Goal: Information Seeking & Learning: Learn about a topic

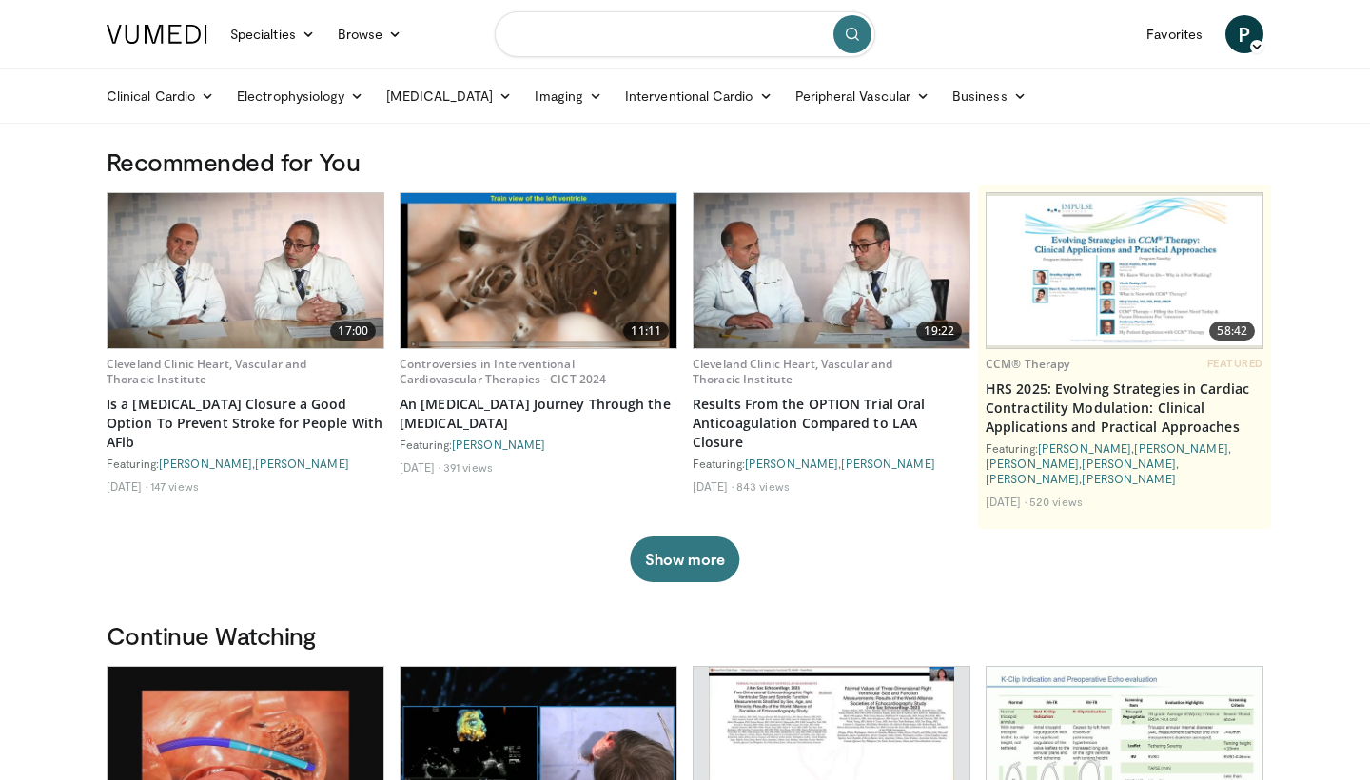
click at [613, 34] on input "Search topics, interventions" at bounding box center [685, 34] width 380 height 46
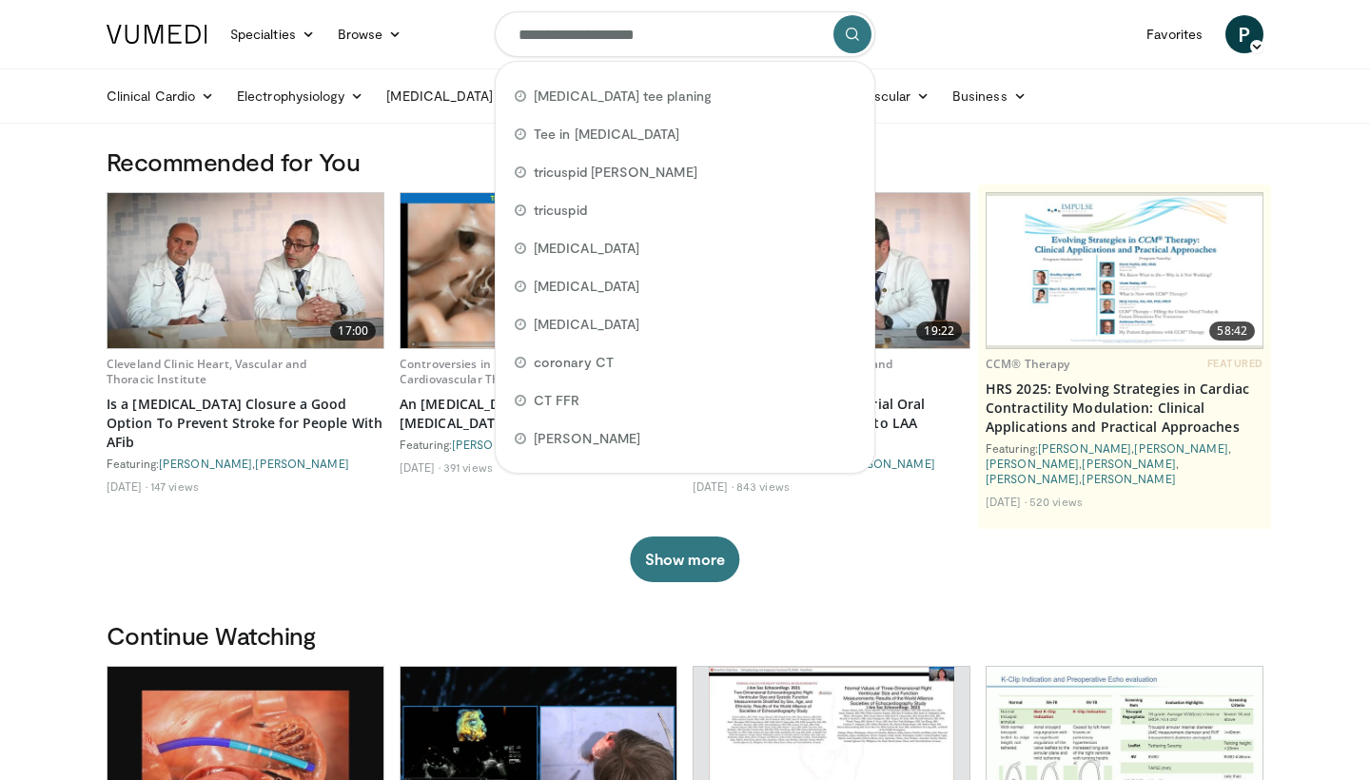
type input "**********"
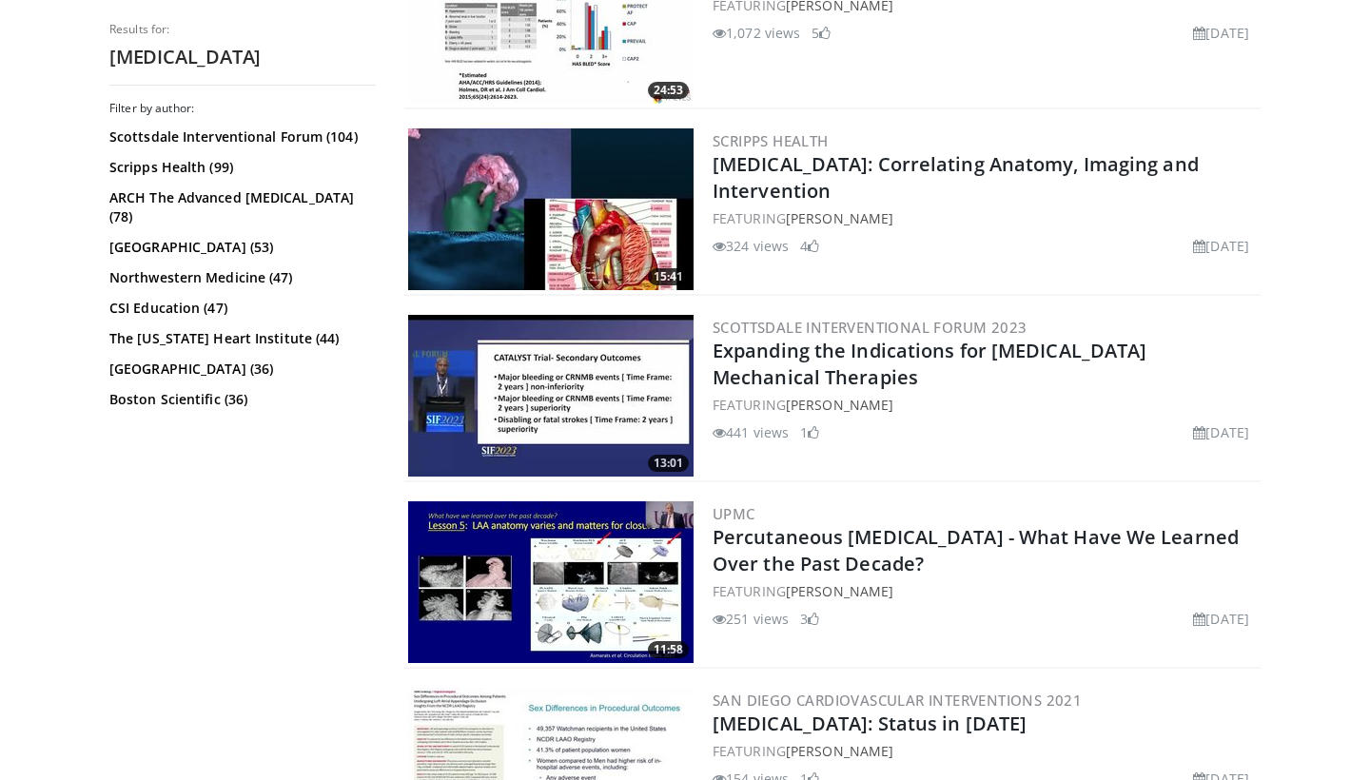
scroll to position [4651, 0]
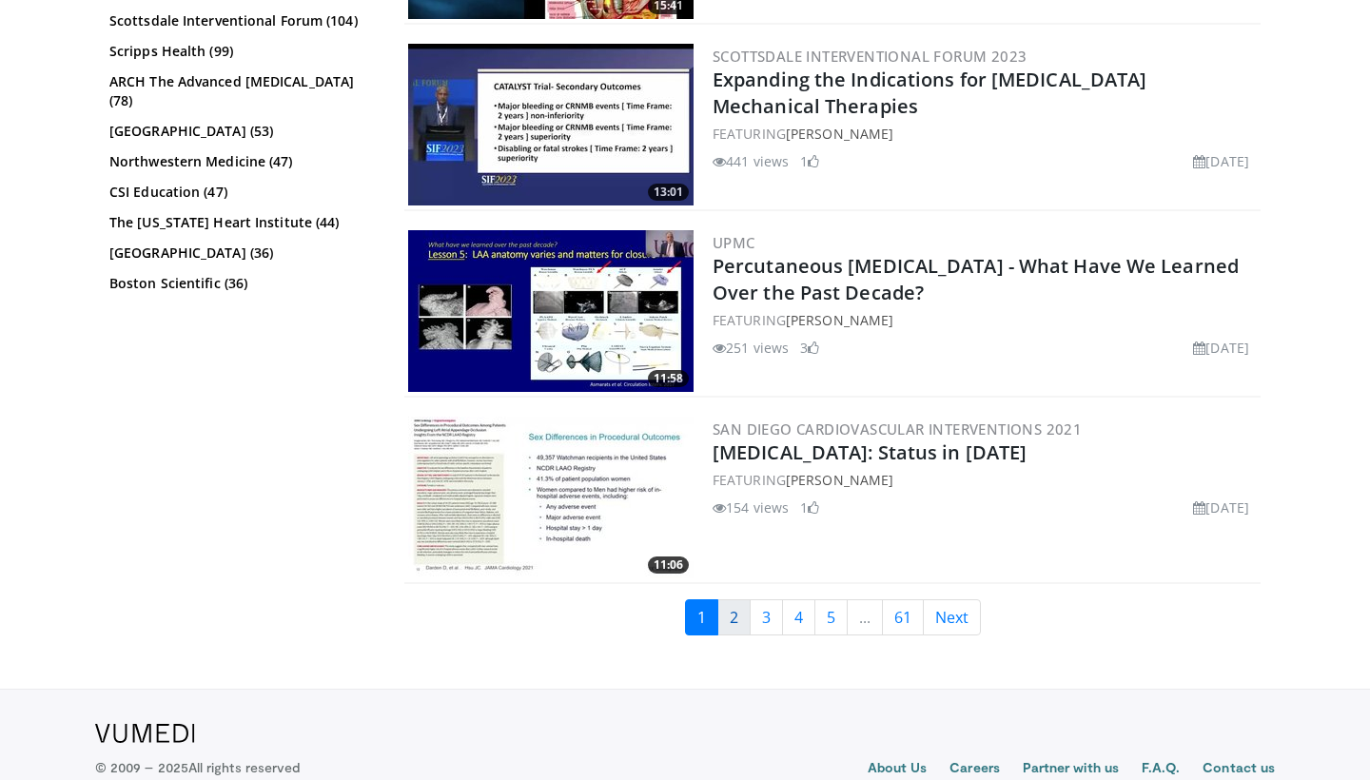
click at [742, 615] on link "2" at bounding box center [733, 617] width 33 height 36
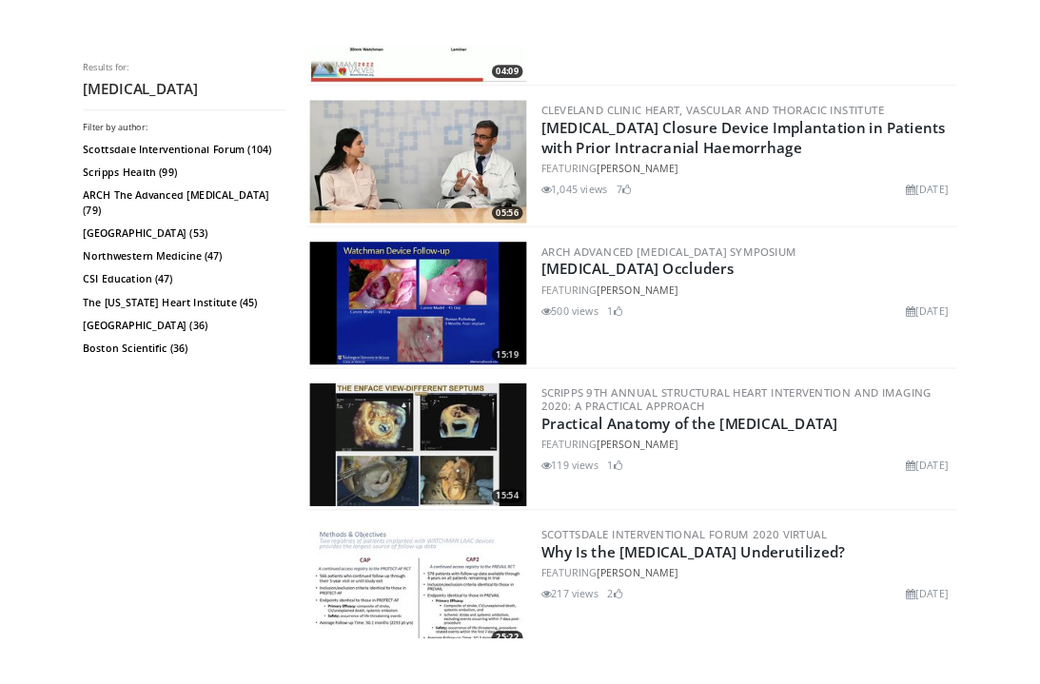
scroll to position [2049, 0]
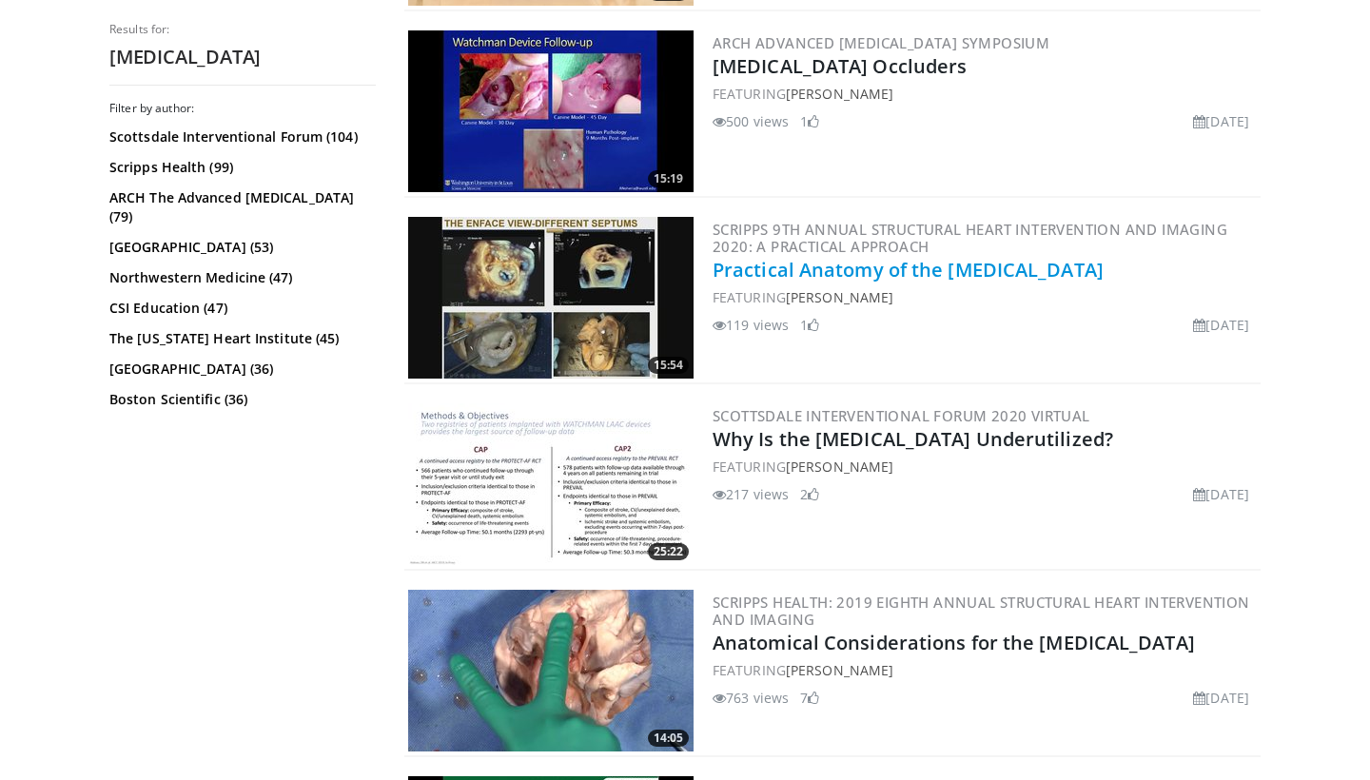
click at [942, 264] on link "Practical Anatomy of the [MEDICAL_DATA]" at bounding box center [907, 270] width 391 height 26
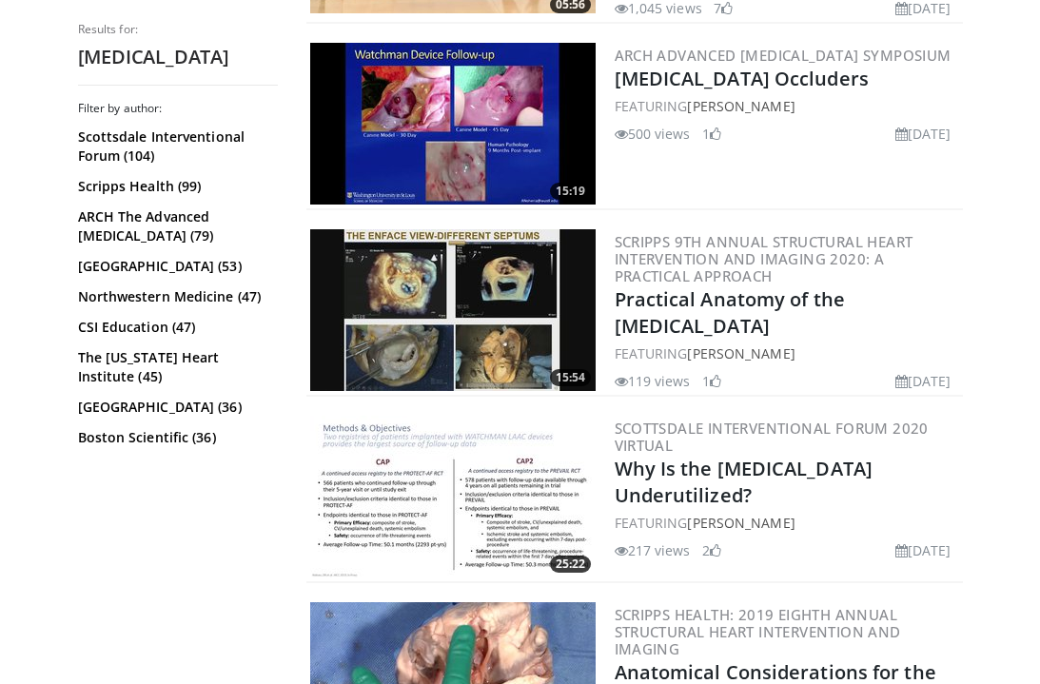
click at [536, 314] on img at bounding box center [452, 310] width 285 height 162
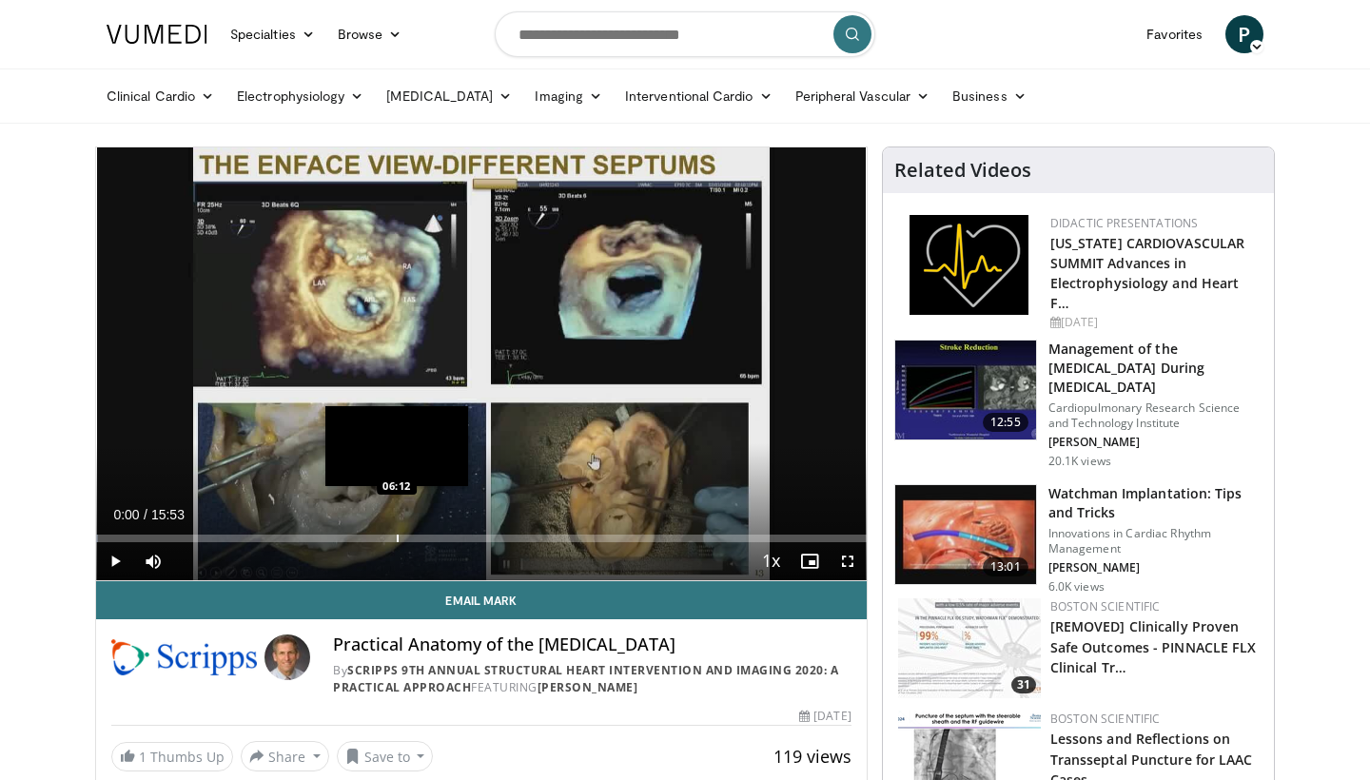
click at [398, 532] on div "Loaded : 0.21% 00:00 06:12" at bounding box center [481, 533] width 770 height 18
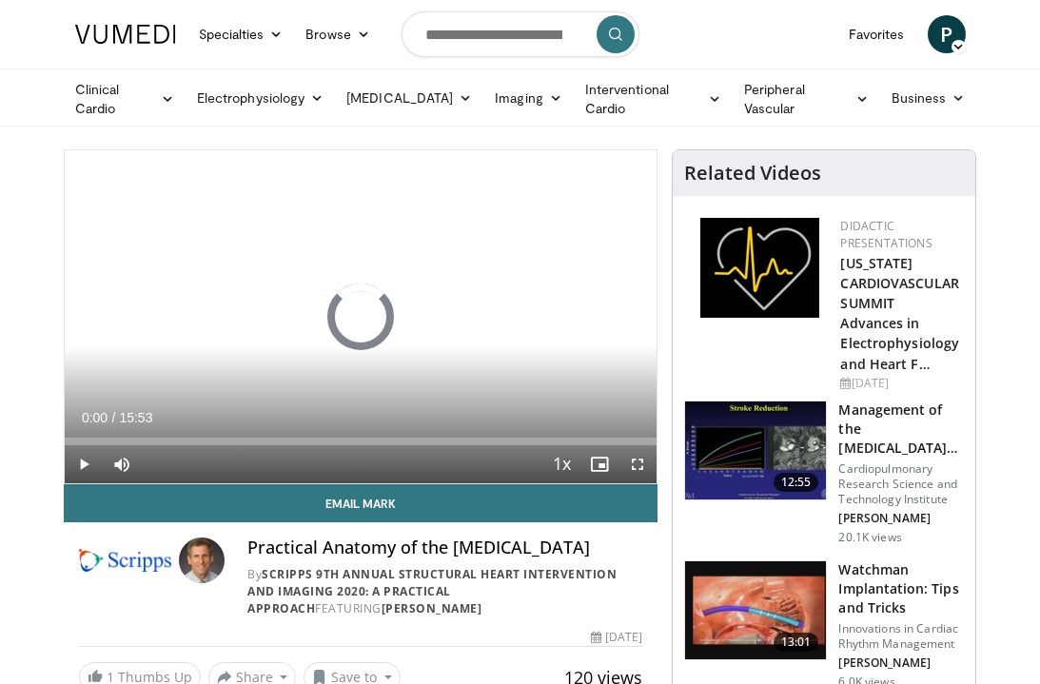
click at [638, 458] on span "Video Player" at bounding box center [637, 464] width 38 height 38
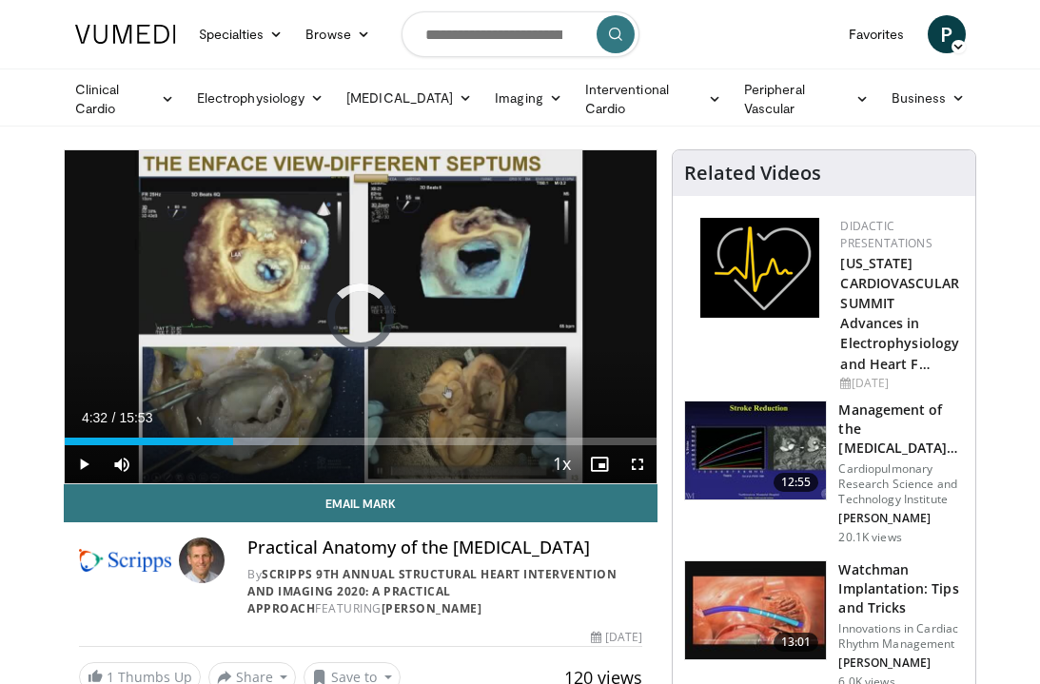
drag, startPoint x: 233, startPoint y: 436, endPoint x: 44, endPoint y: 435, distance: 189.3
click at [639, 462] on span "Video Player" at bounding box center [637, 464] width 38 height 38
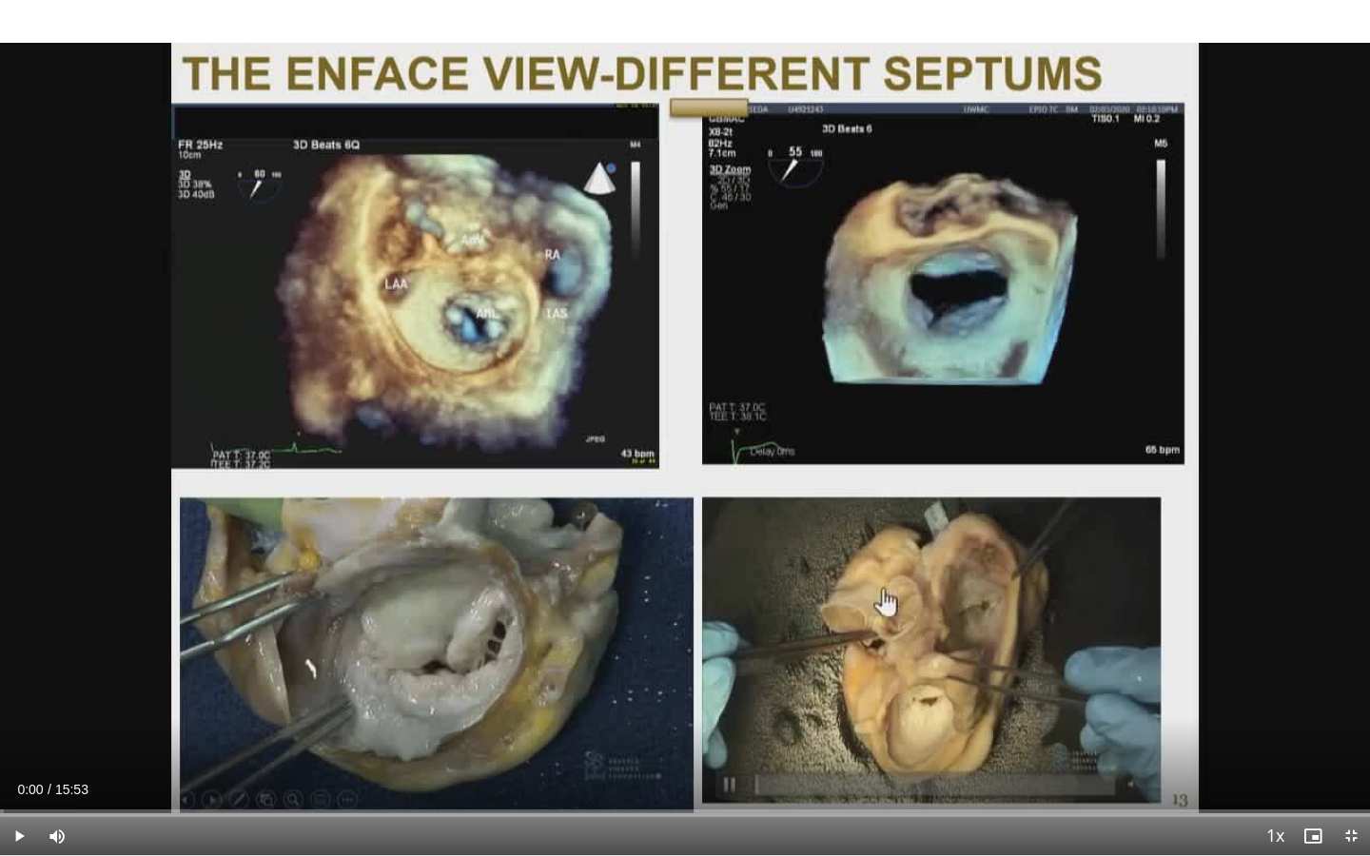
click at [17, 683] on span "Video Player" at bounding box center [19, 836] width 38 height 38
